Goal: Check status

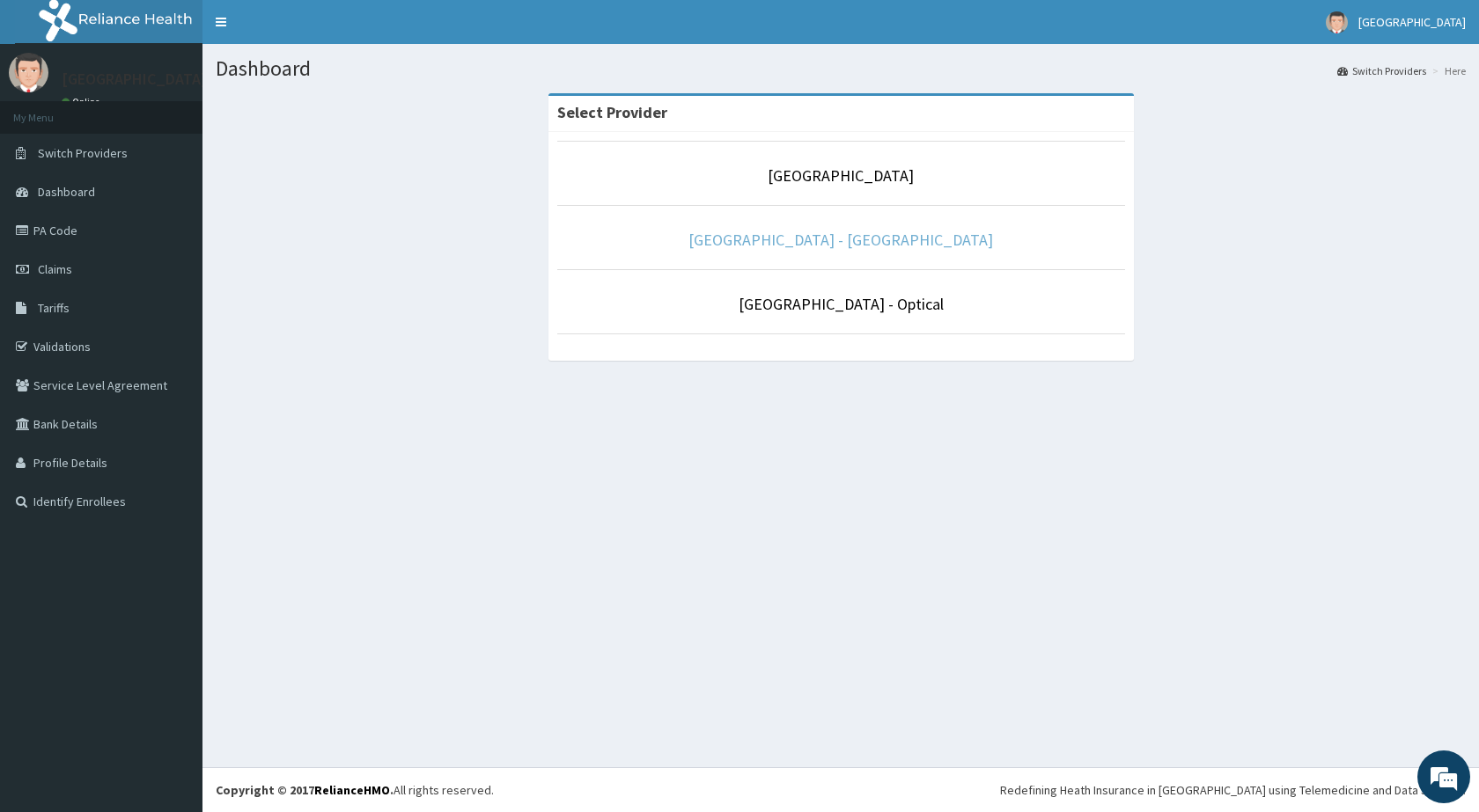
click at [795, 242] on link "[GEOGRAPHIC_DATA] - [GEOGRAPHIC_DATA]" at bounding box center [840, 240] width 304 height 21
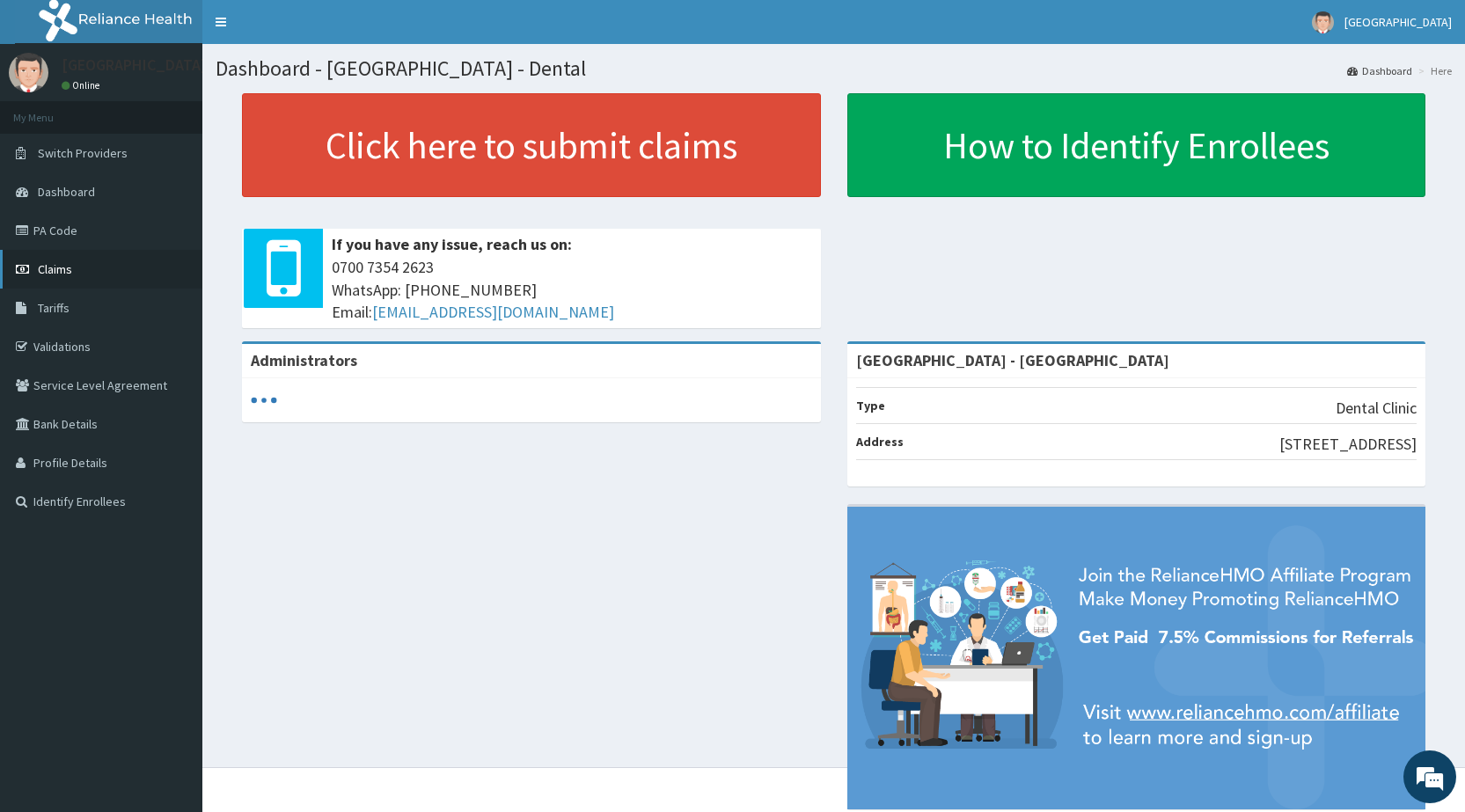
click at [72, 269] on span "Claims" at bounding box center [55, 269] width 34 height 16
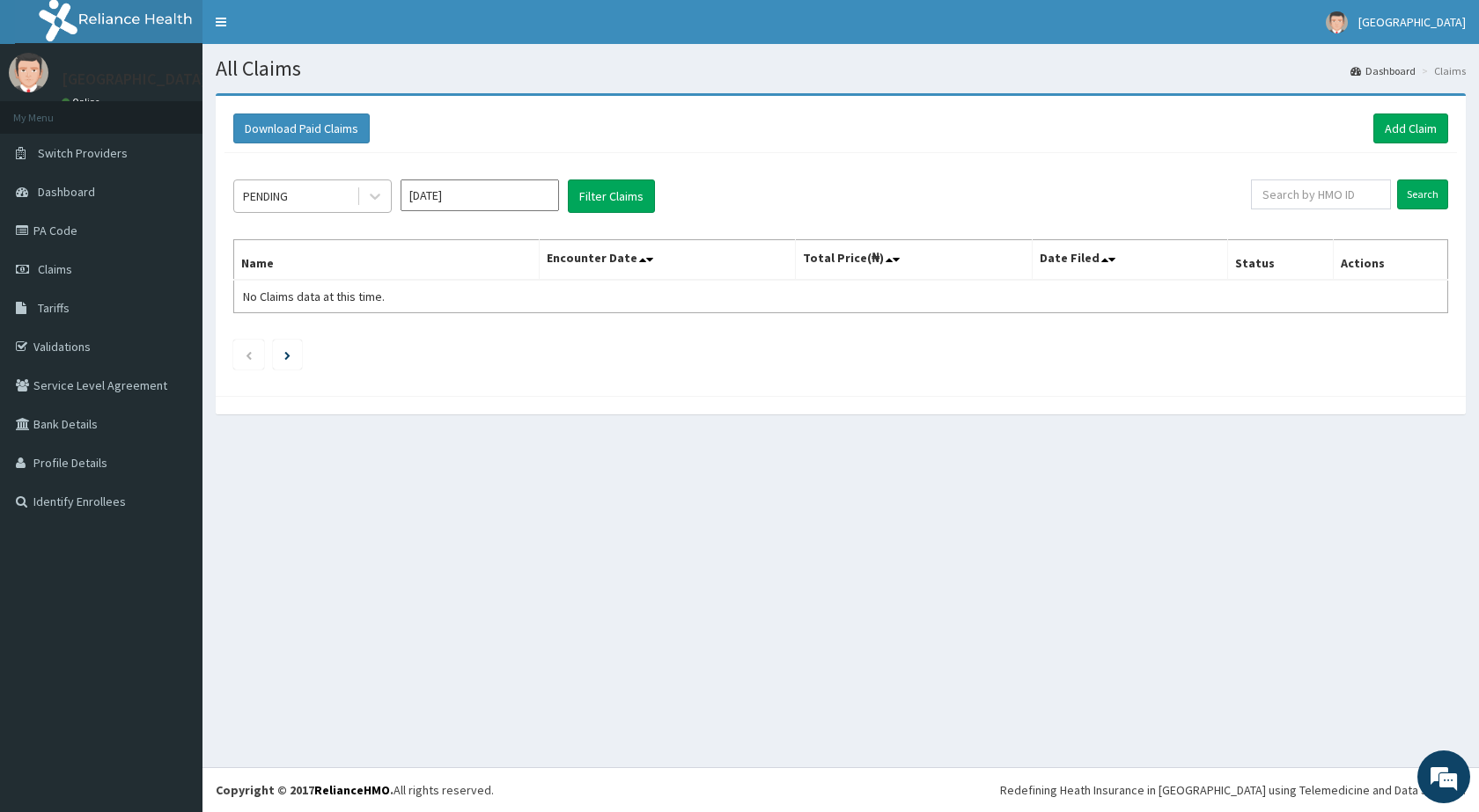
click at [310, 204] on div "PENDING" at bounding box center [295, 196] width 123 height 28
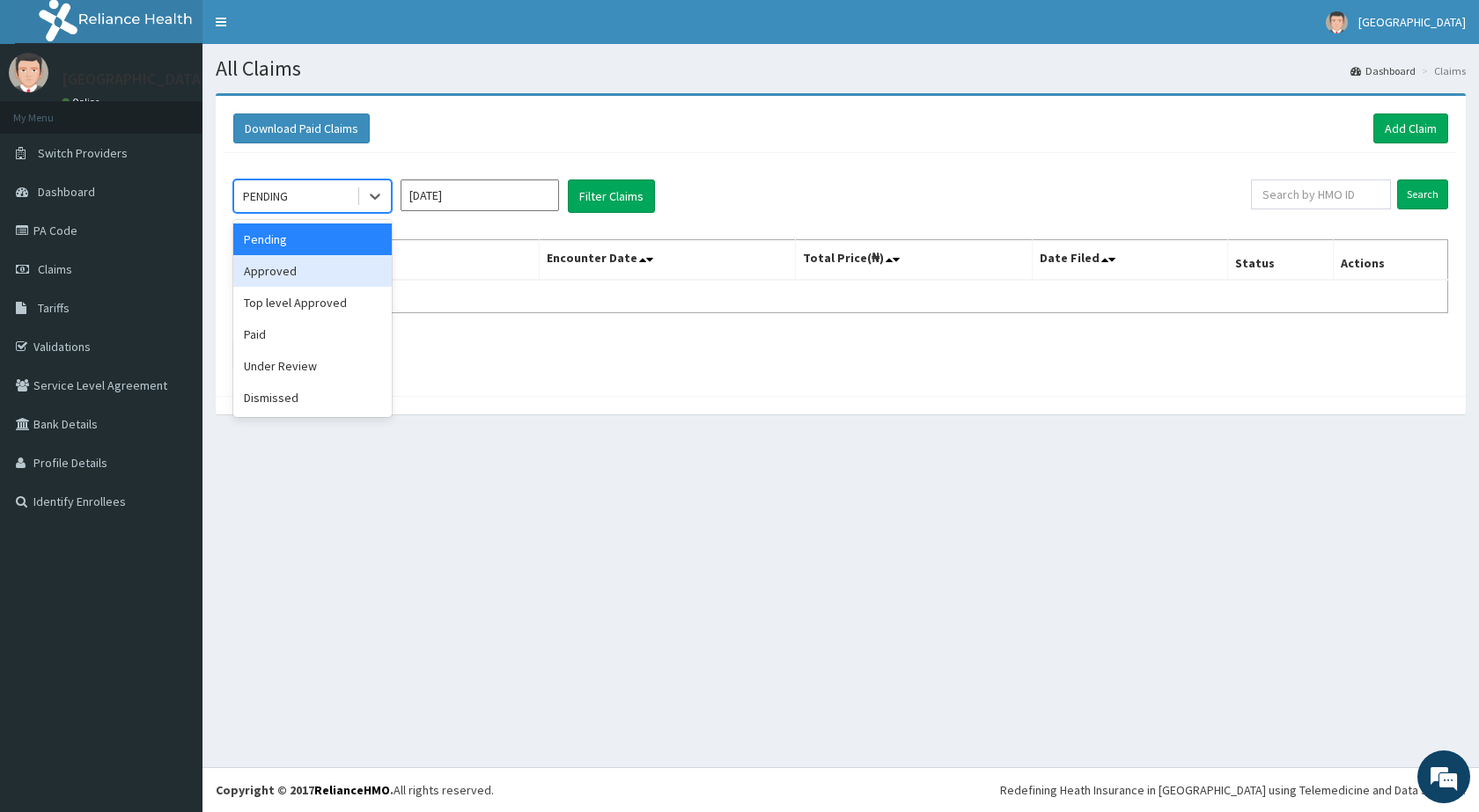
click at [308, 270] on div "Approved" at bounding box center [312, 270] width 158 height 31
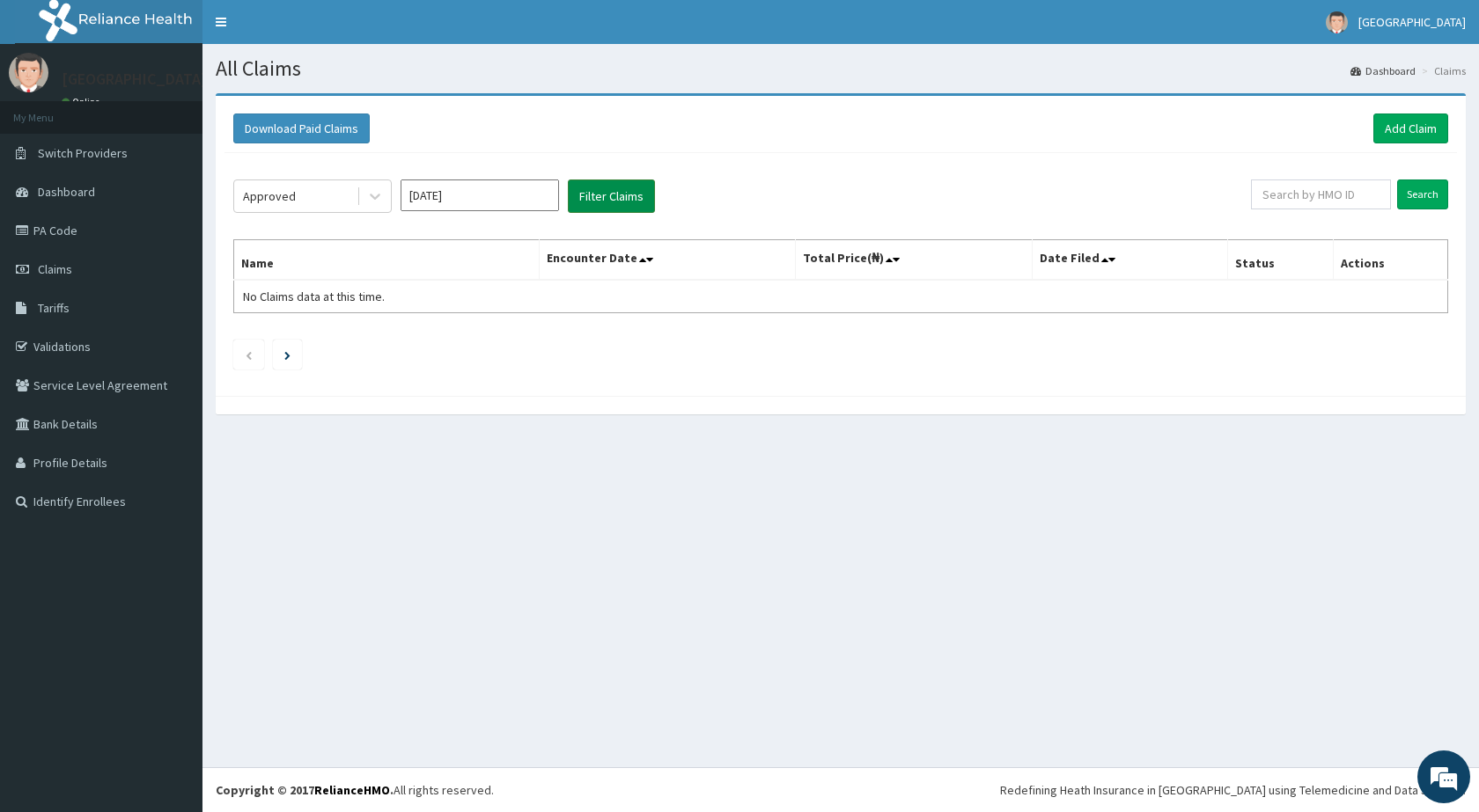
click at [607, 199] on button "Filter Claims" at bounding box center [610, 196] width 87 height 33
